Goal: Complete application form: Complete application form

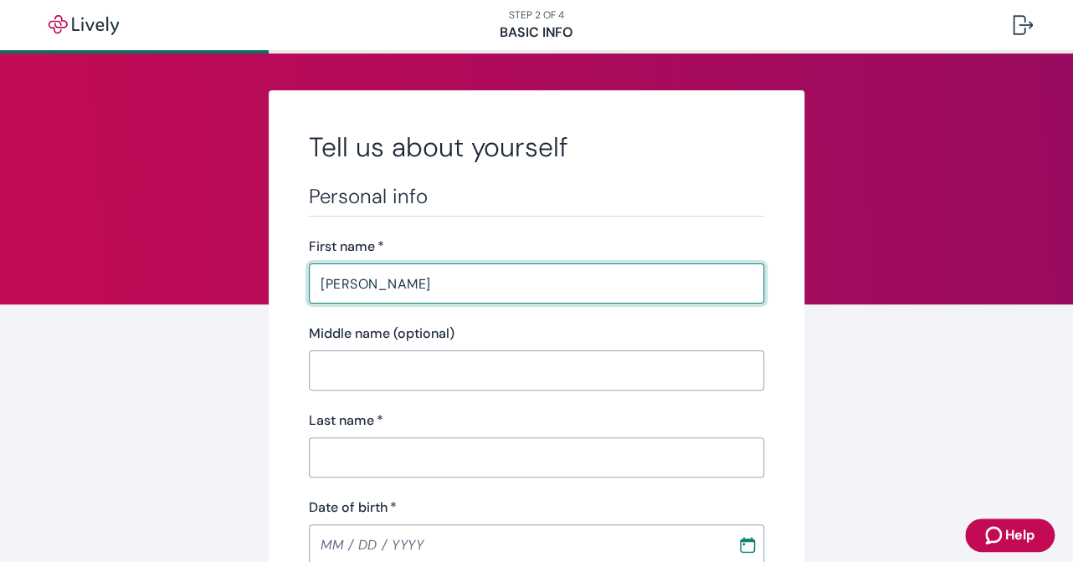
type input "Jennifer"
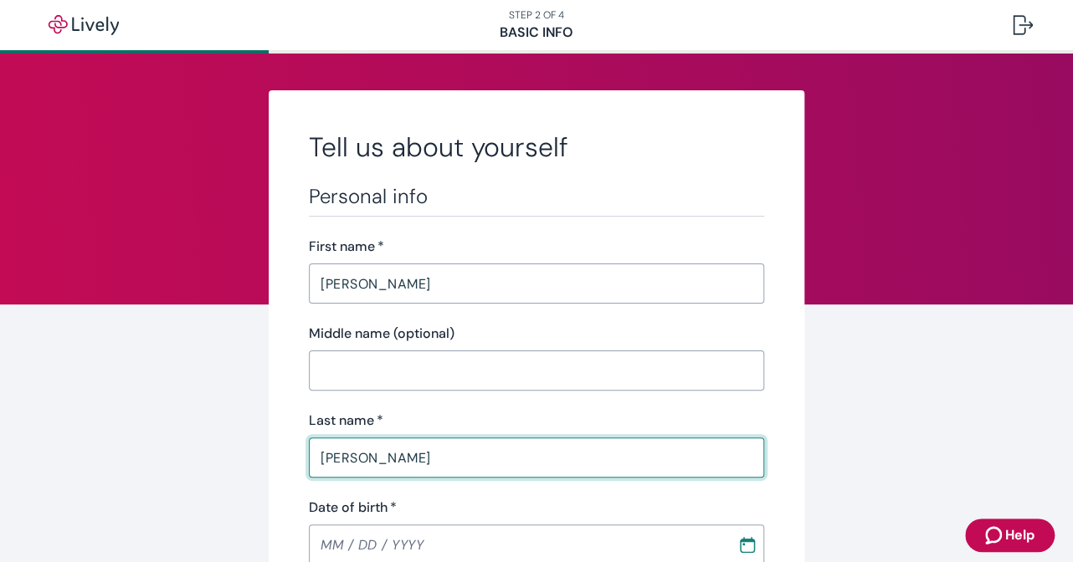
type input "Bailey"
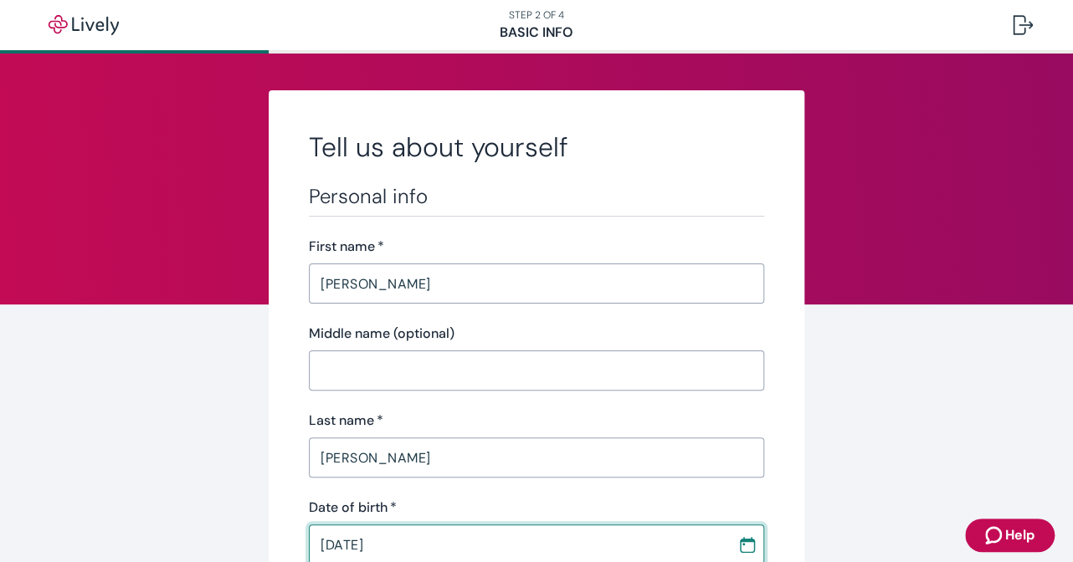
type input "05 / 27 / 1988"
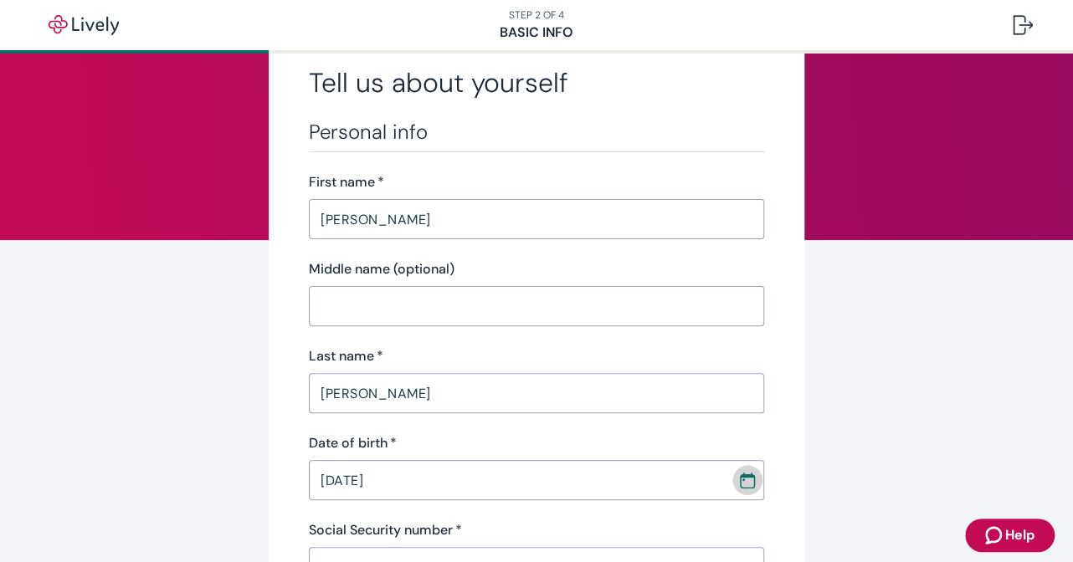
scroll to position [167, 0]
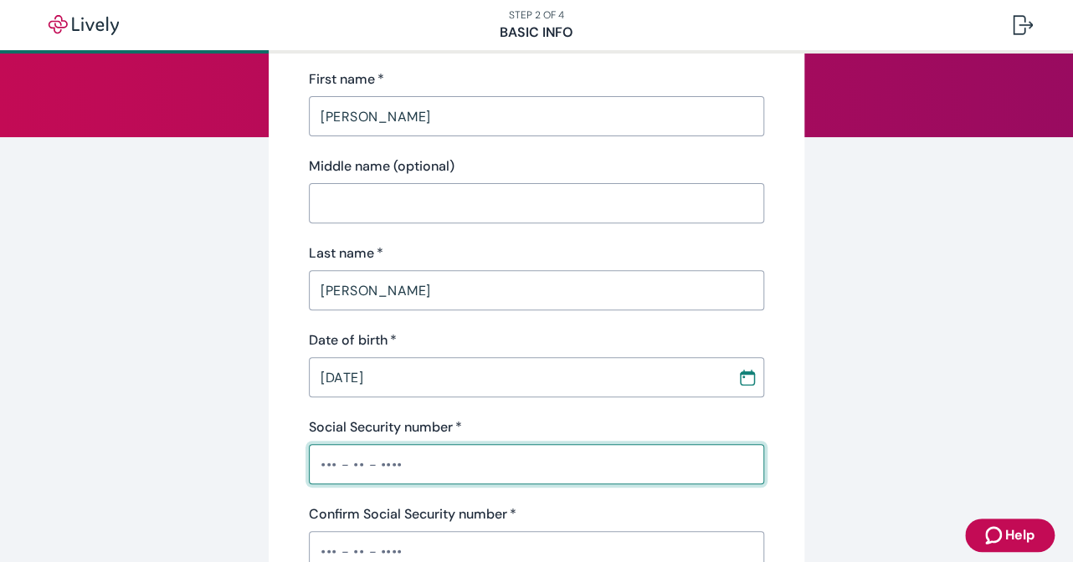
click at [313, 474] on input "Social Security number   *" at bounding box center [536, 464] width 455 height 33
type input "•••-••-2634"
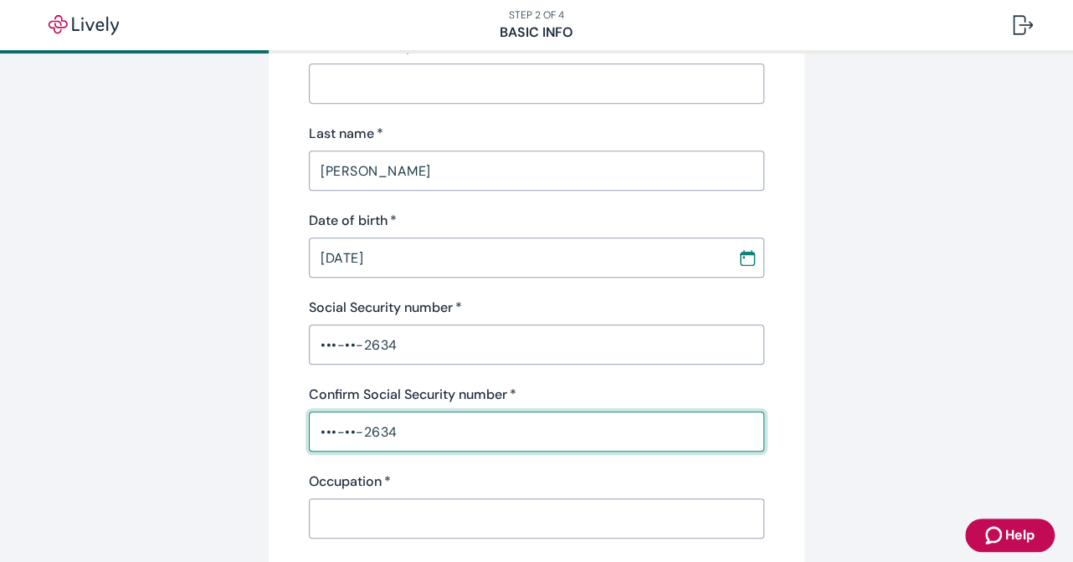
scroll to position [424, 0]
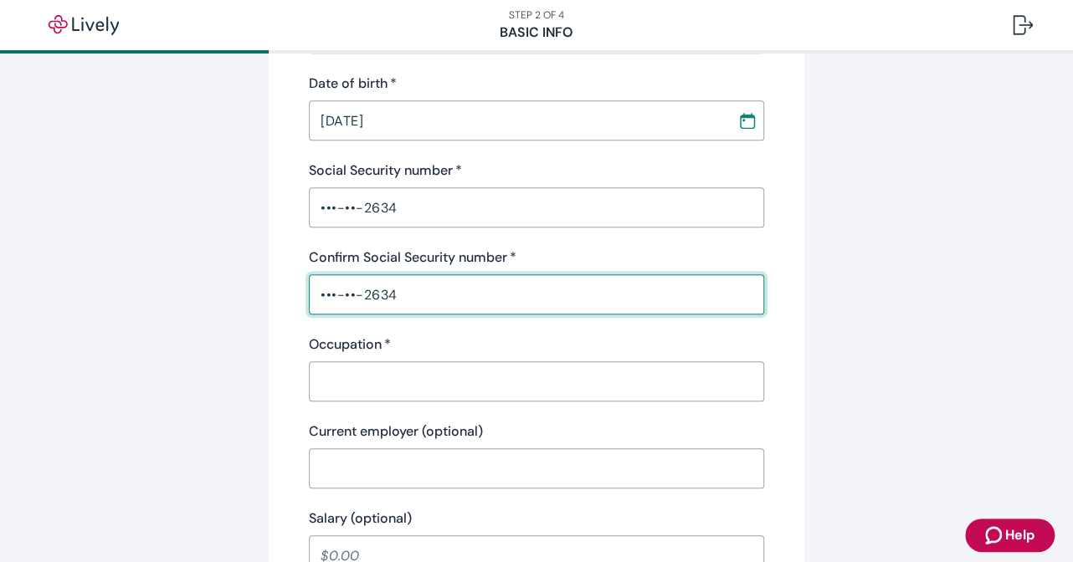
type input "•••-••-2634"
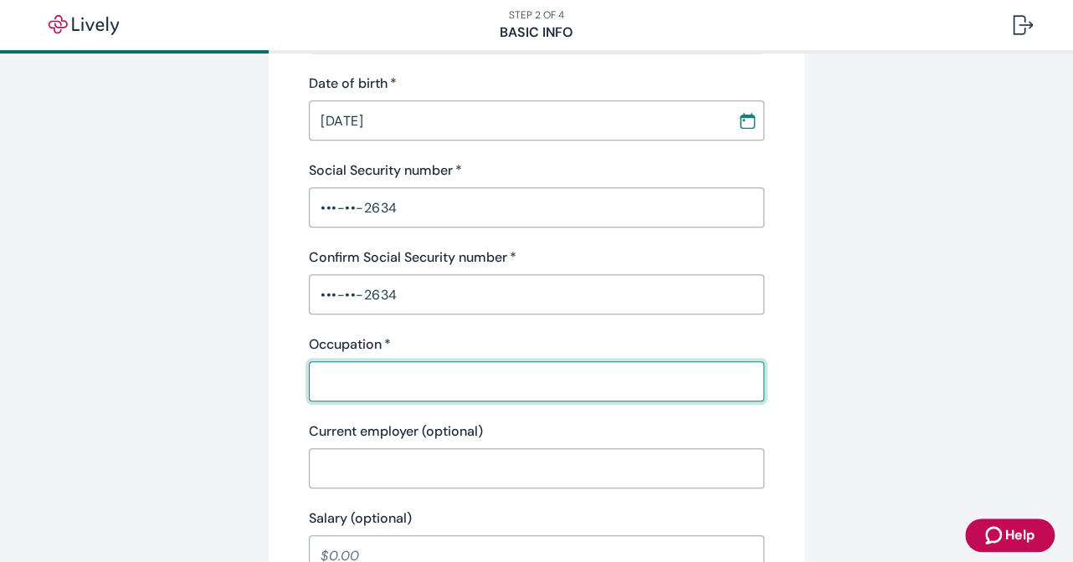
click at [447, 381] on input "Occupation   *" at bounding box center [536, 381] width 455 height 33
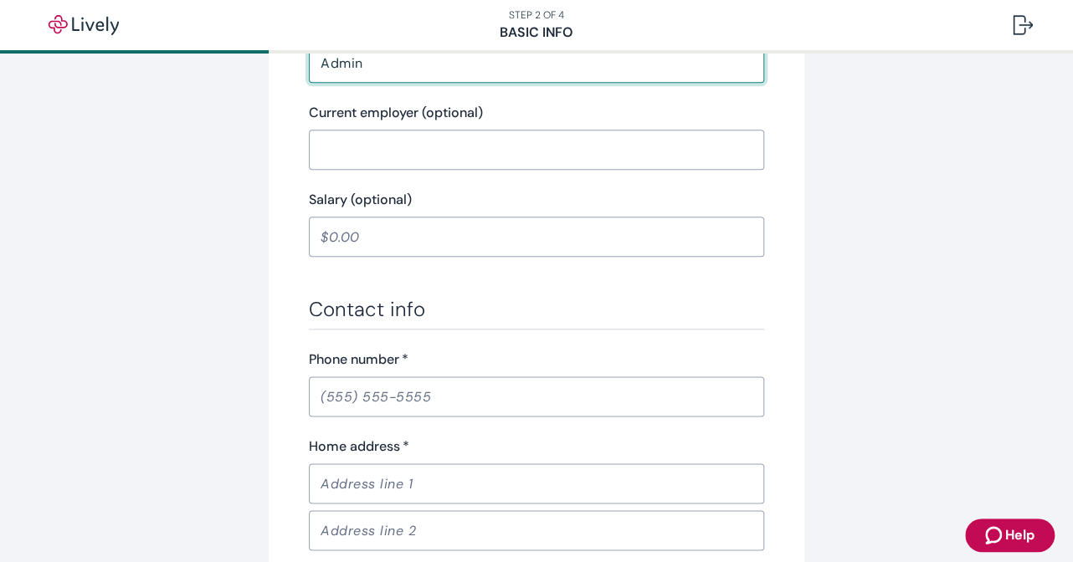
scroll to position [842, 0]
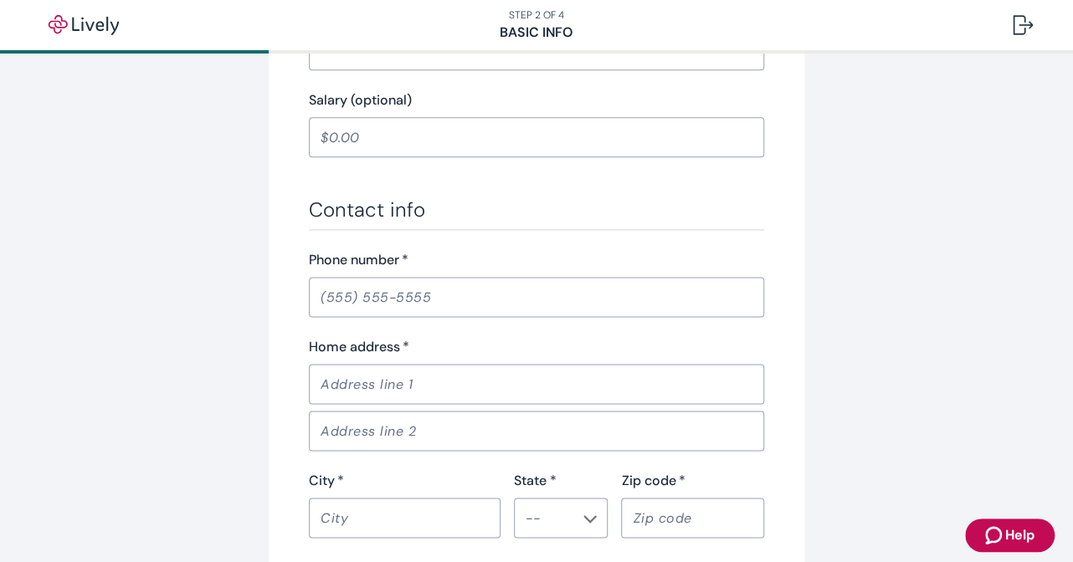
type input "Admin"
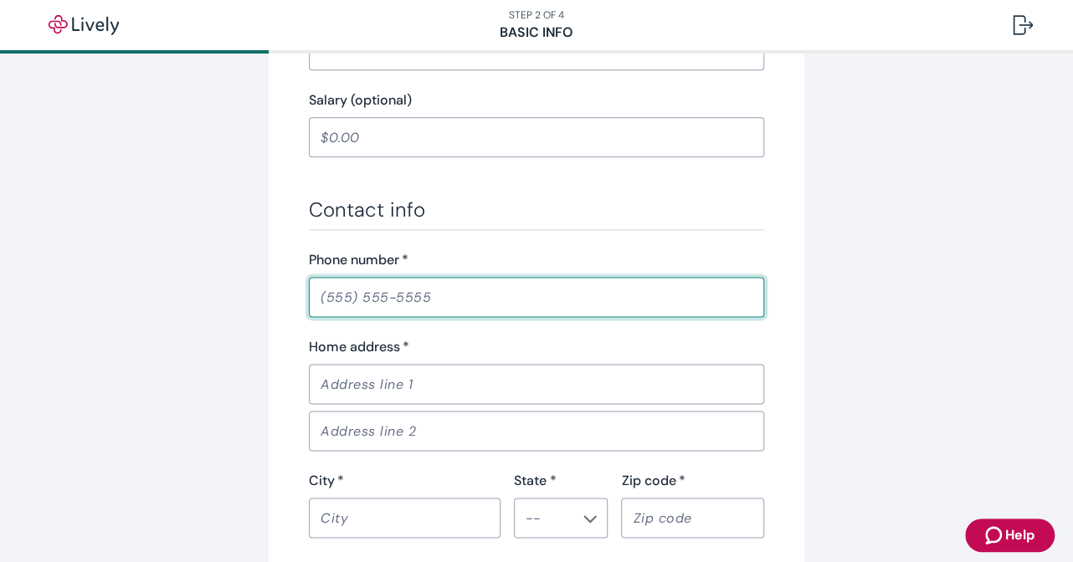
click at [309, 288] on input "Phone number   *" at bounding box center [536, 296] width 455 height 33
type input "(716) 430-6020"
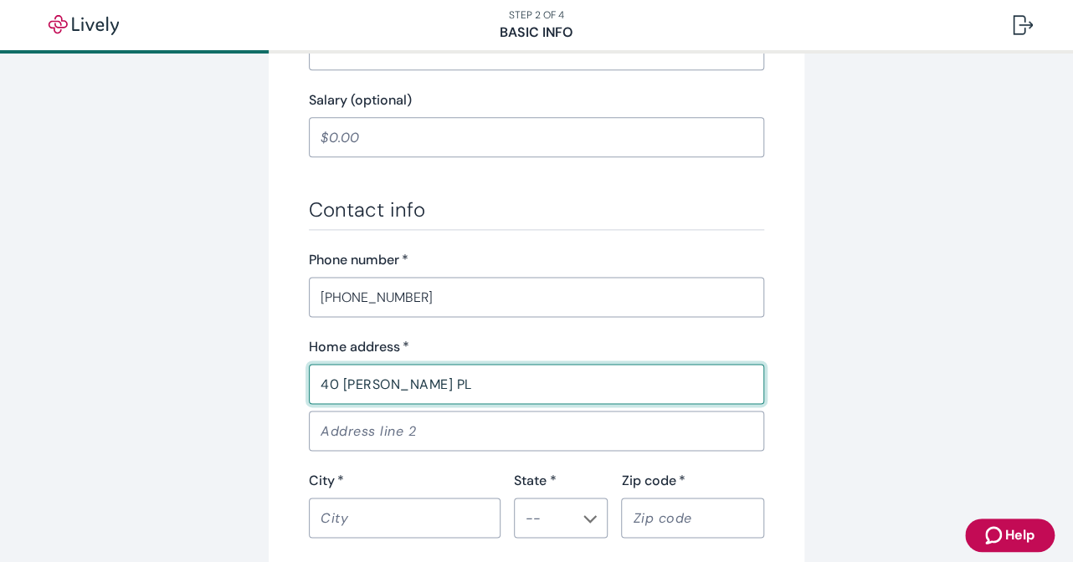
type input "40 TWYLA PL"
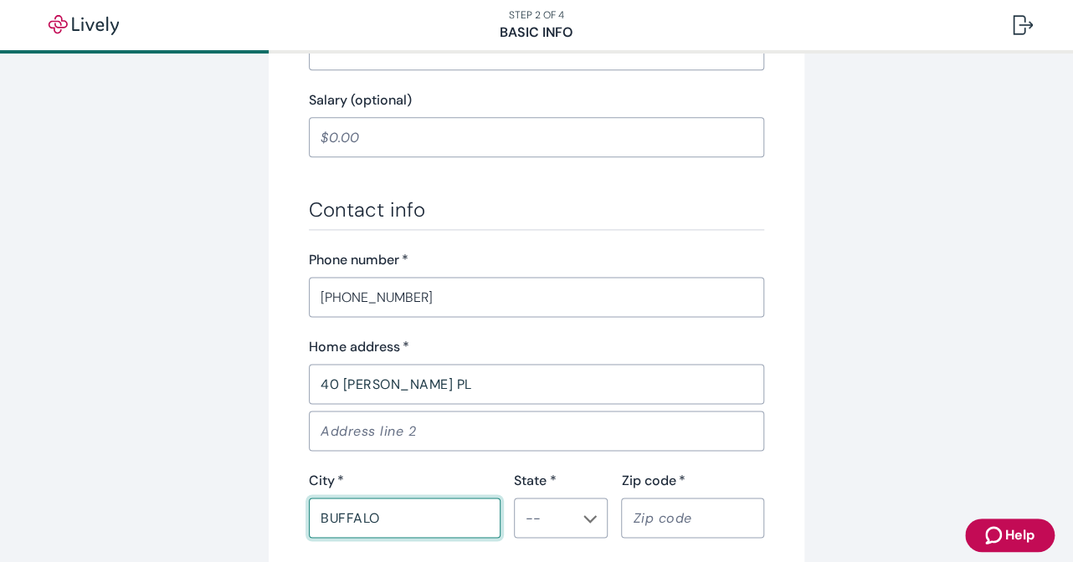
type input "BUFFALO"
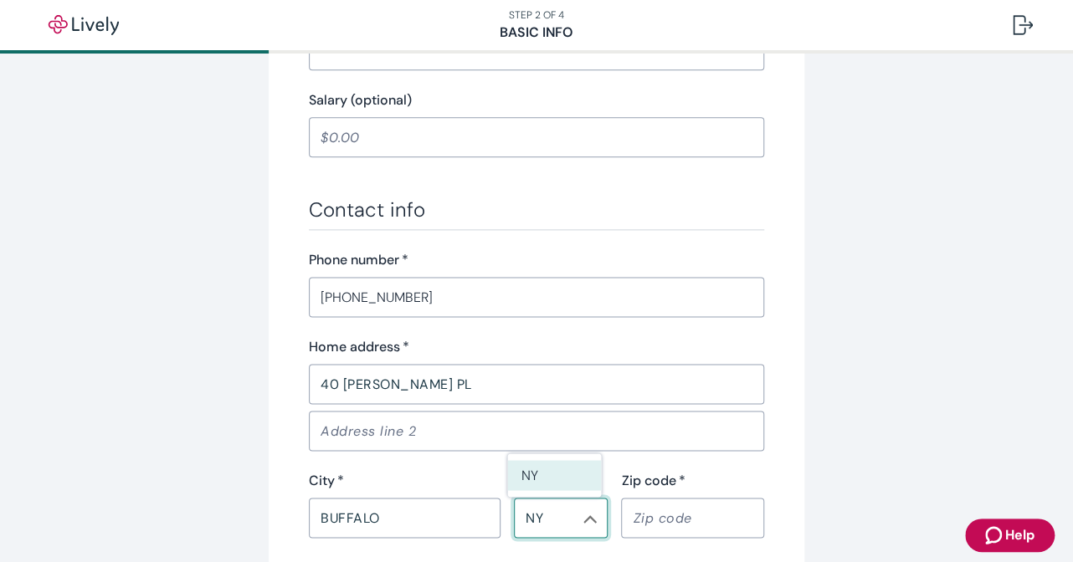
type input "NY"
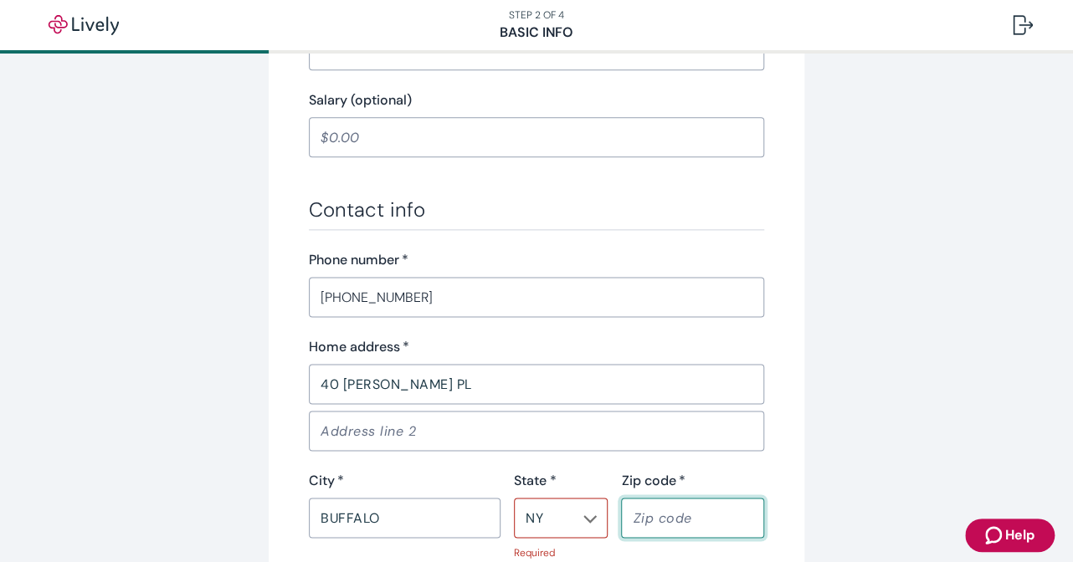
type input "2"
type input "14223"
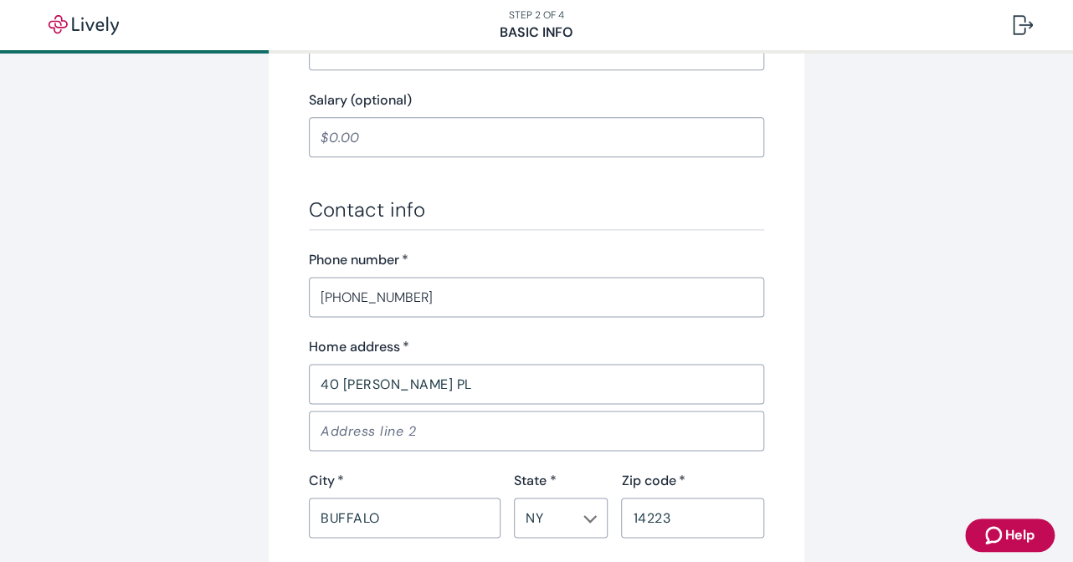
click at [880, 300] on div "Tell us about yourself Personal info First name   * Jennifer ​ Middle name (opt…" at bounding box center [536, 28] width 803 height 1561
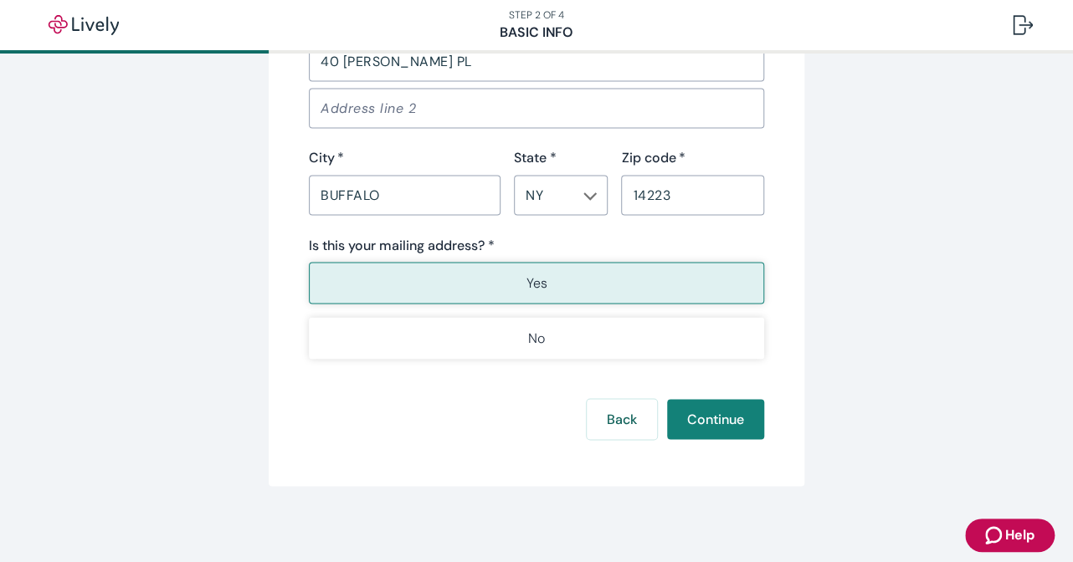
scroll to position [1168, 0]
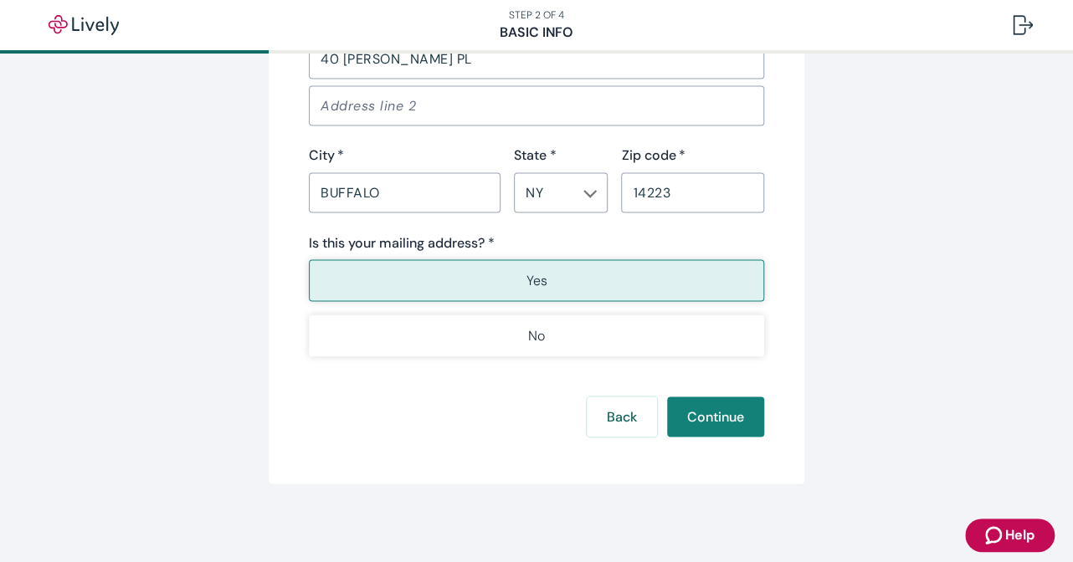
click at [542, 292] on button "Yes" at bounding box center [536, 280] width 455 height 42
click at [740, 417] on button "Continue" at bounding box center [715, 417] width 97 height 40
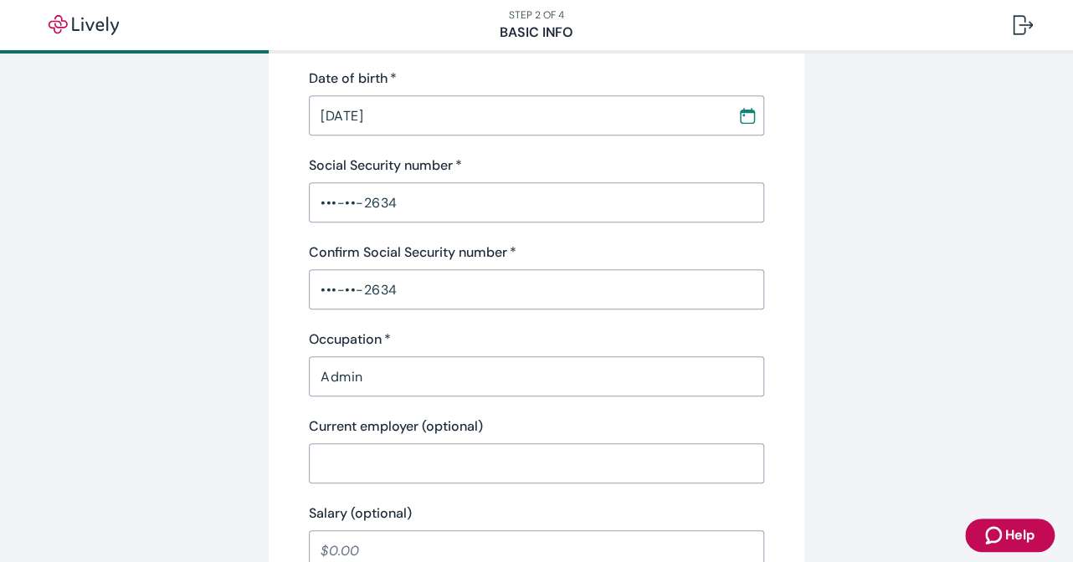
scroll to position [415, 0]
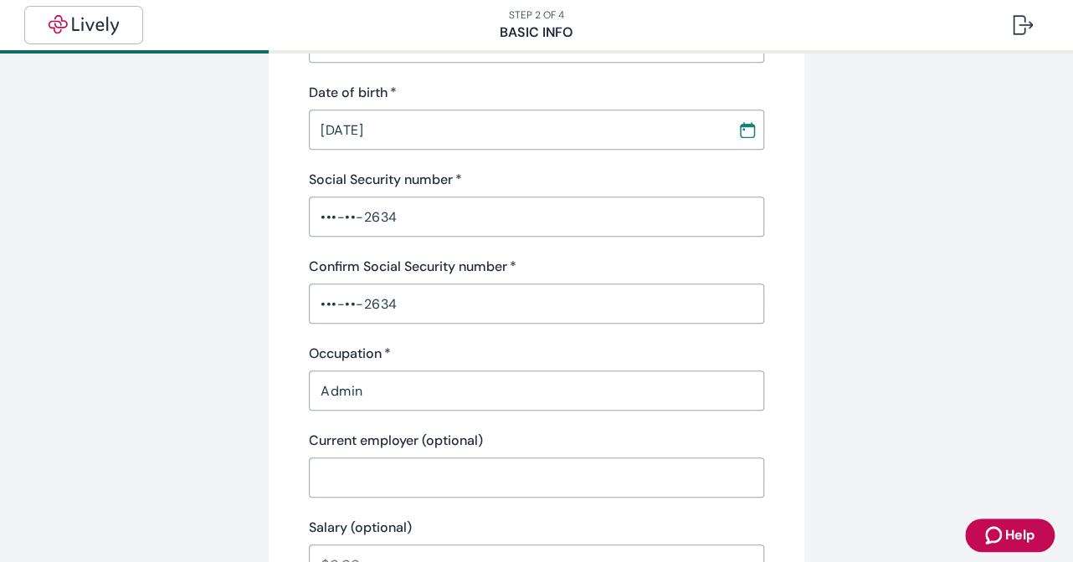
click at [65, 15] on img "button" at bounding box center [84, 25] width 94 height 20
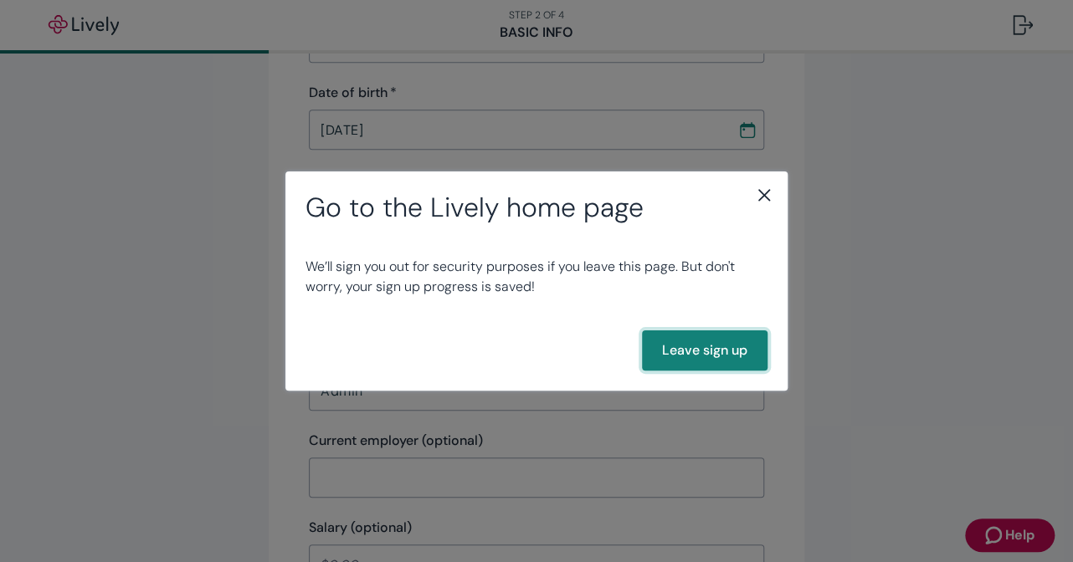
click at [698, 350] on button "Leave sign up" at bounding box center [704, 350] width 125 height 40
